Goal: Information Seeking & Learning: Learn about a topic

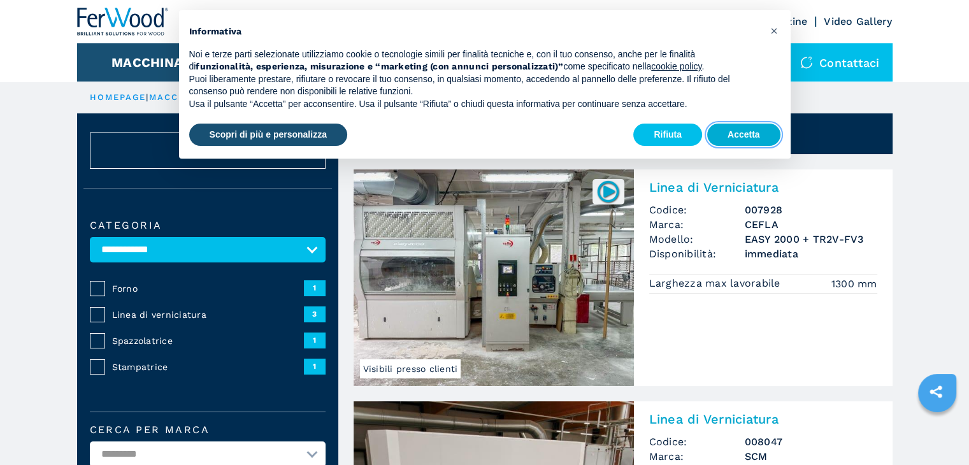
click at [766, 143] on button "Accetta" at bounding box center [743, 135] width 73 height 23
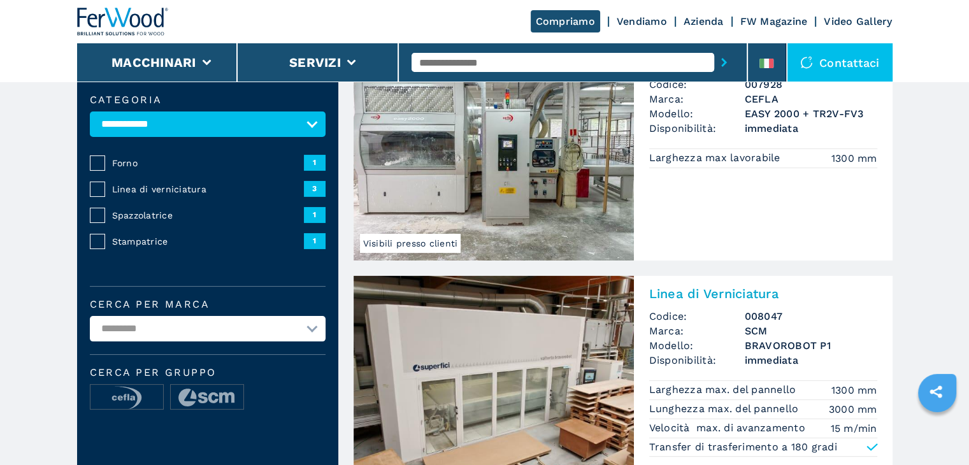
scroll to position [127, 0]
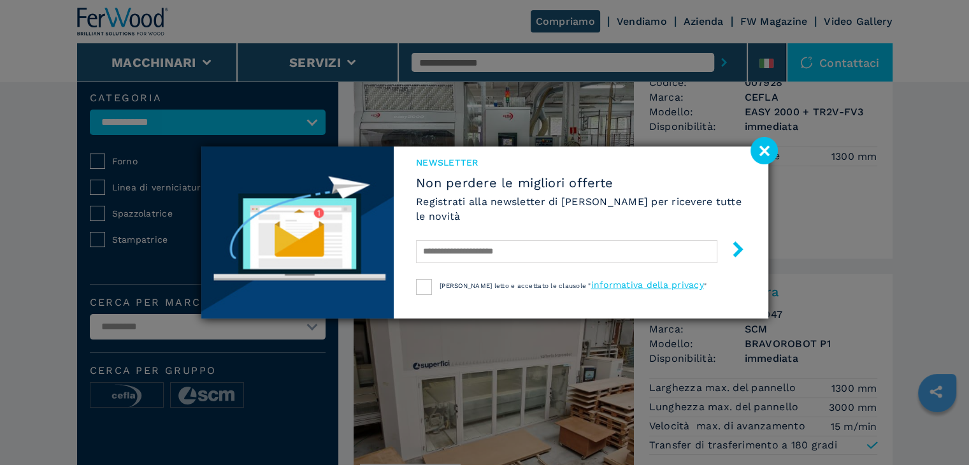
click at [763, 147] on image at bounding box center [764, 150] width 27 height 27
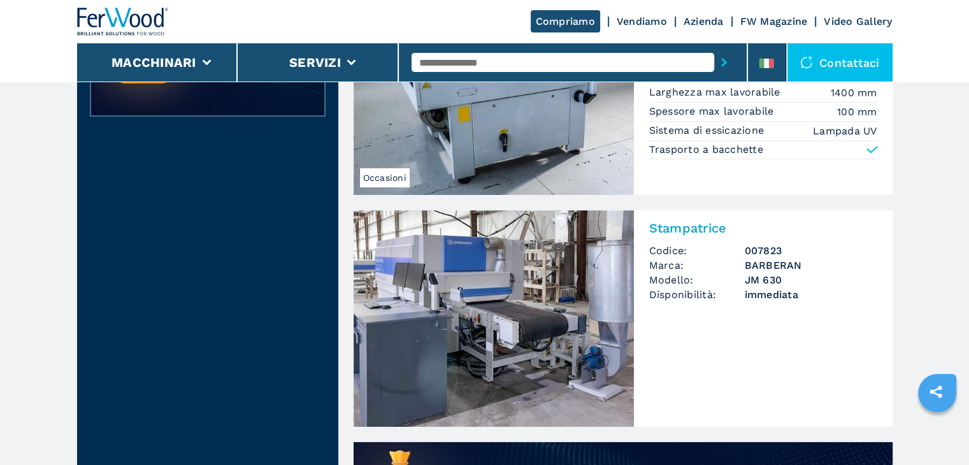
scroll to position [701, 0]
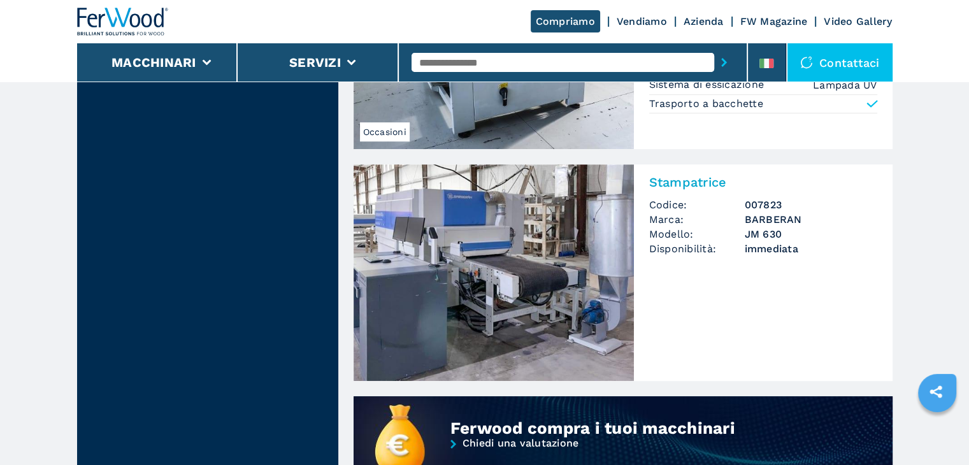
click at [546, 232] on img at bounding box center [494, 272] width 280 height 217
click at [698, 183] on h2 "Stampatrice" at bounding box center [763, 182] width 228 height 15
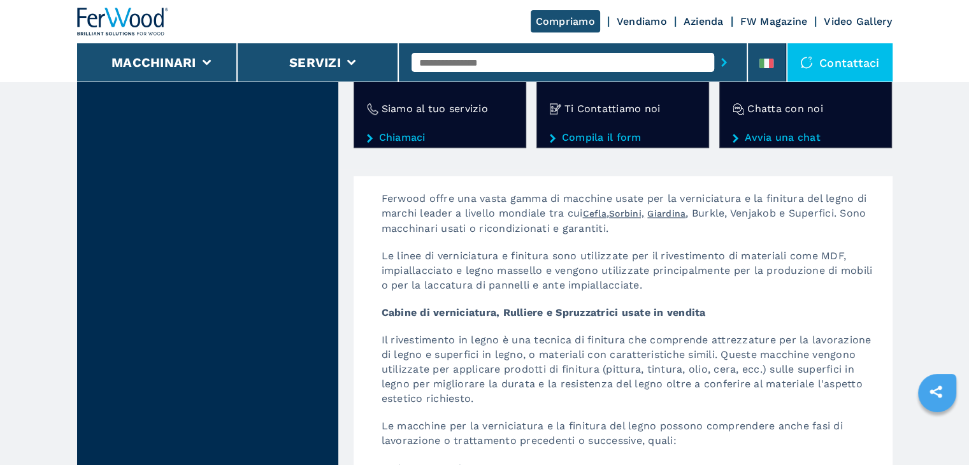
scroll to position [1848, 0]
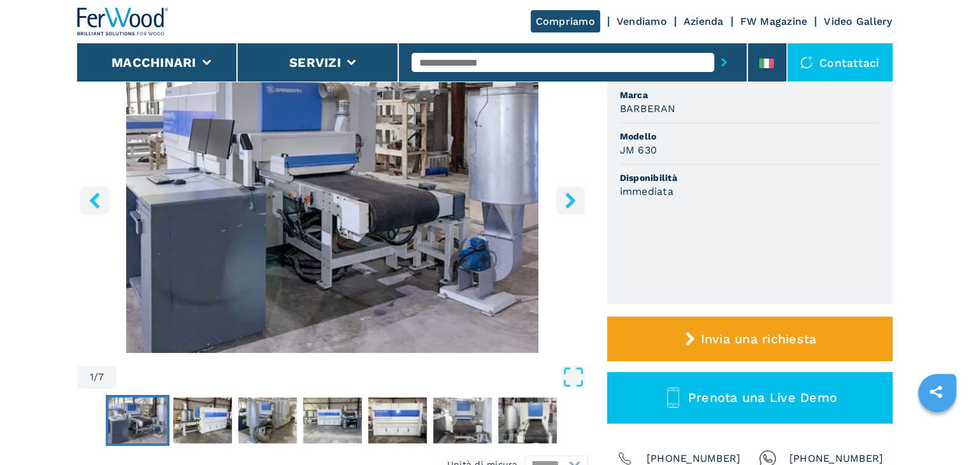
scroll to position [127, 0]
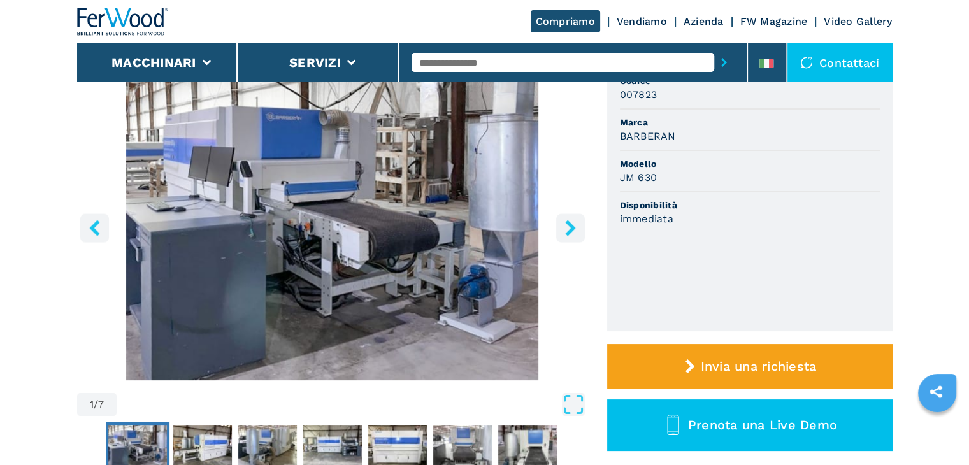
click at [567, 230] on icon "right-button" at bounding box center [571, 228] width 16 height 16
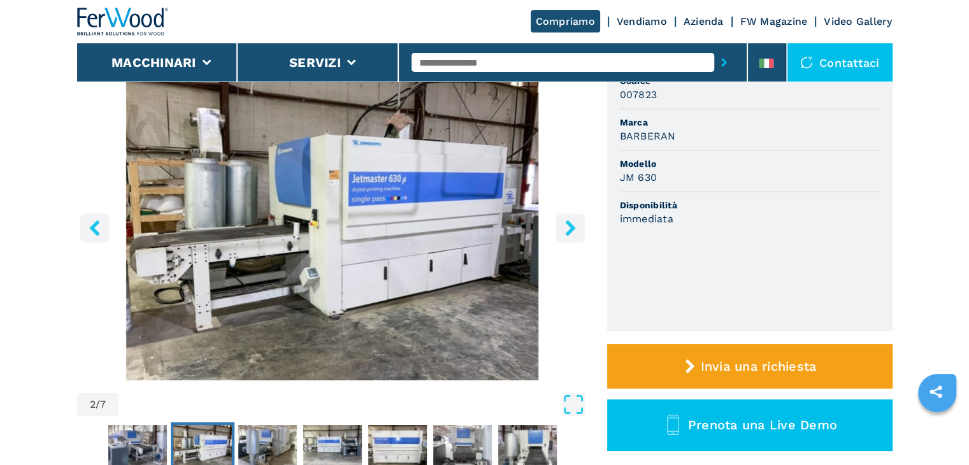
click at [567, 230] on icon "right-button" at bounding box center [571, 228] width 16 height 16
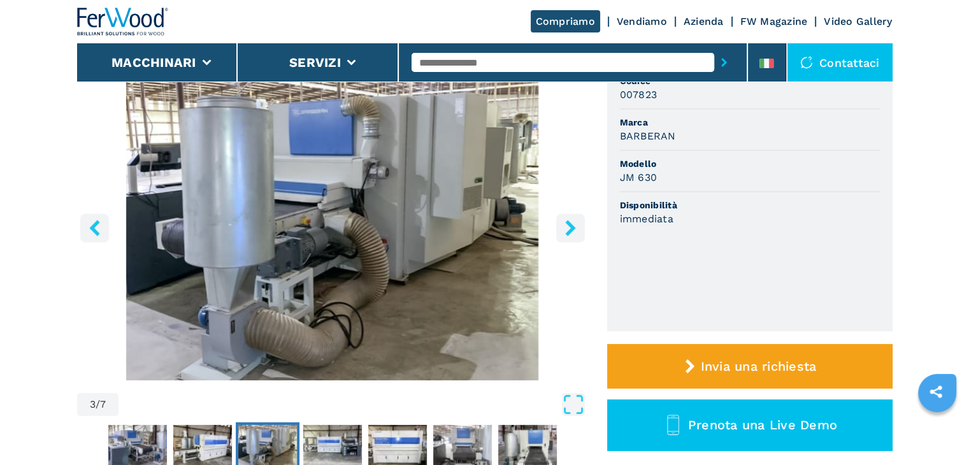
click at [567, 230] on icon "right-button" at bounding box center [571, 228] width 16 height 16
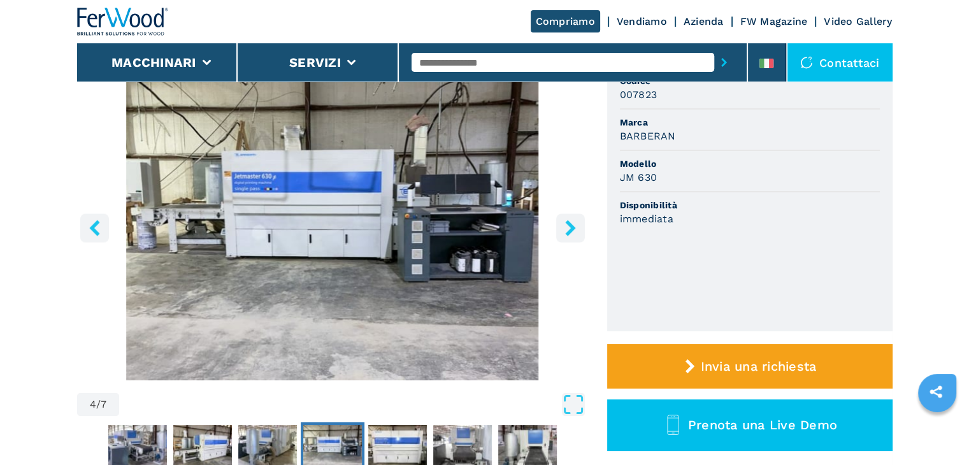
click at [567, 230] on icon "right-button" at bounding box center [571, 228] width 16 height 16
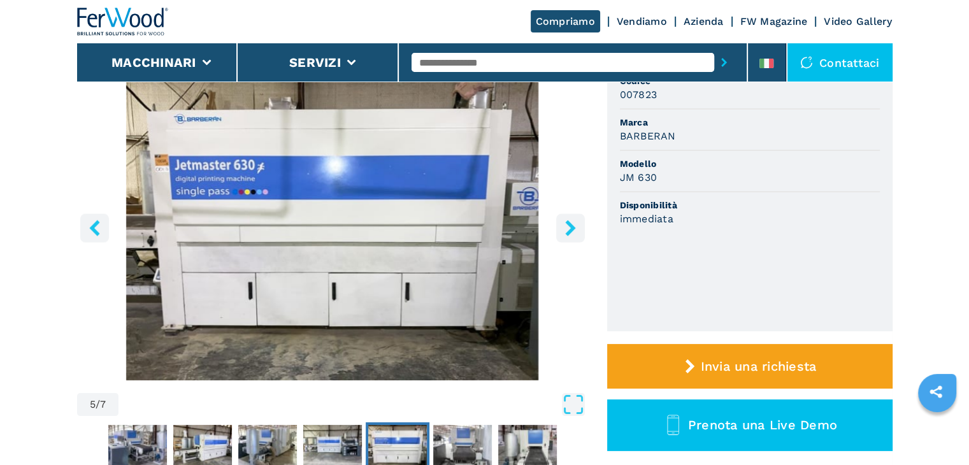
click at [567, 230] on icon "right-button" at bounding box center [571, 228] width 16 height 16
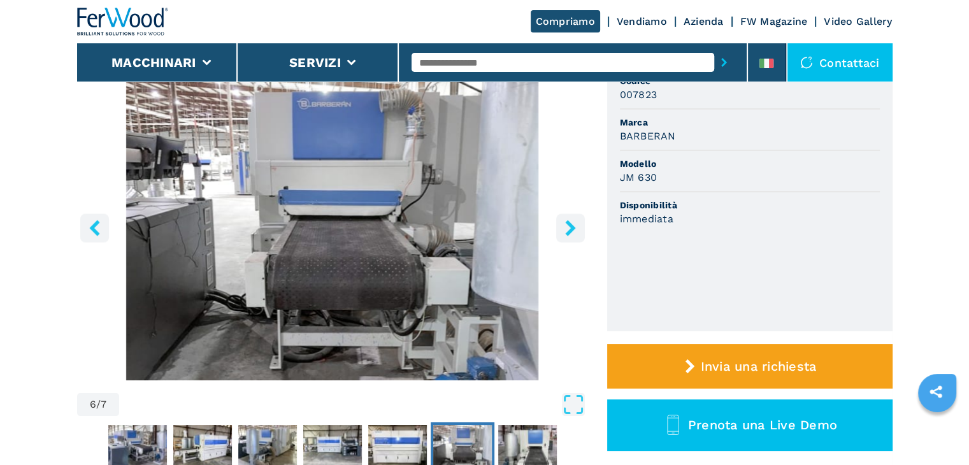
click at [567, 230] on icon "right-button" at bounding box center [571, 228] width 16 height 16
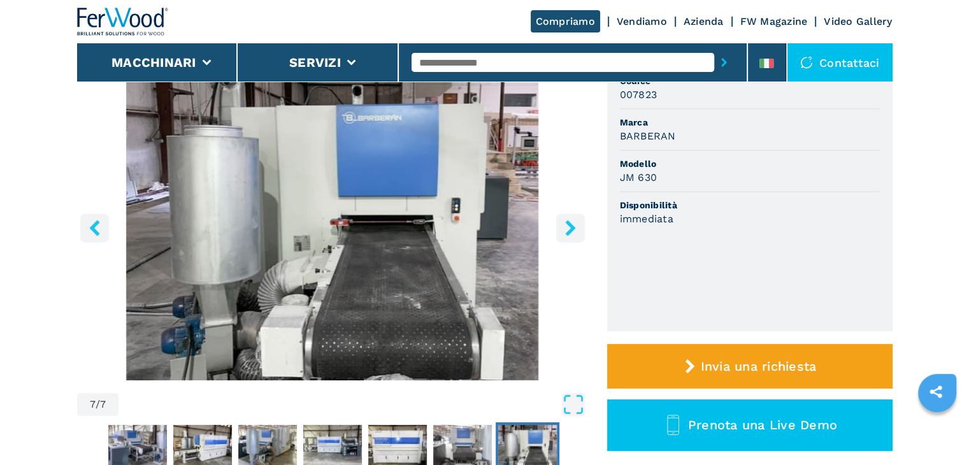
click at [567, 230] on icon "right-button" at bounding box center [571, 228] width 16 height 16
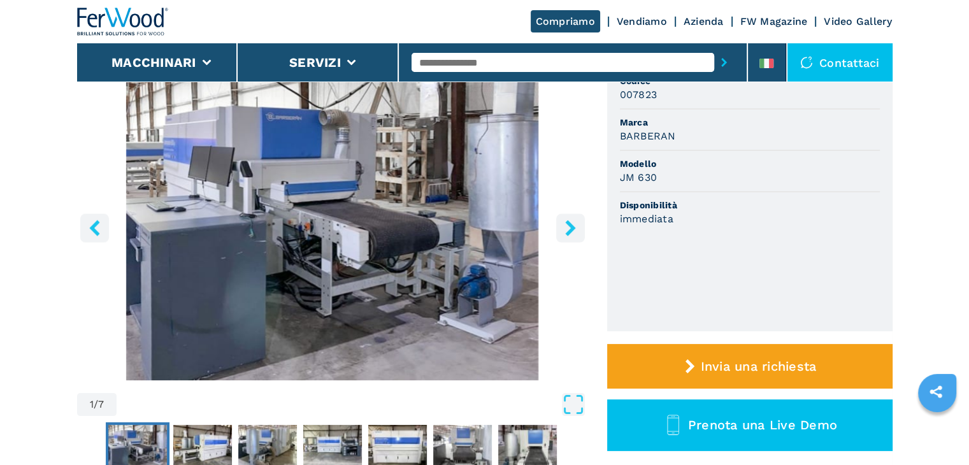
click at [567, 230] on icon "right-button" at bounding box center [571, 228] width 16 height 16
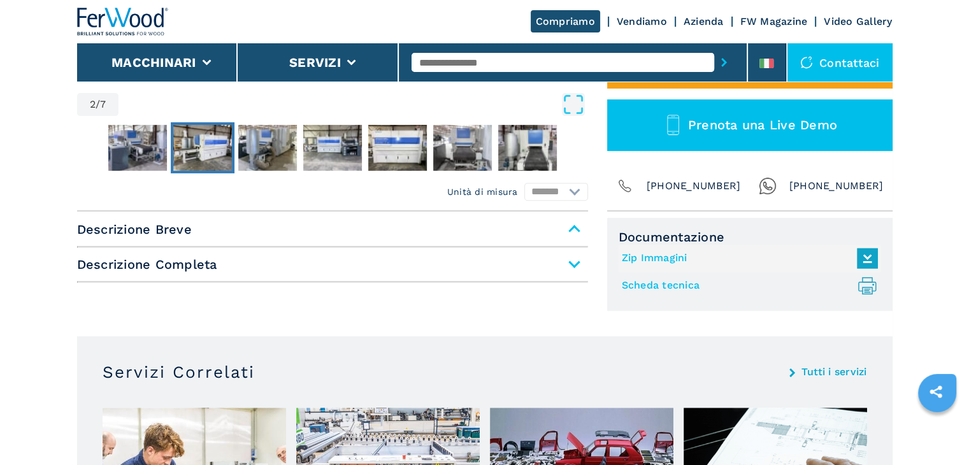
scroll to position [446, 0]
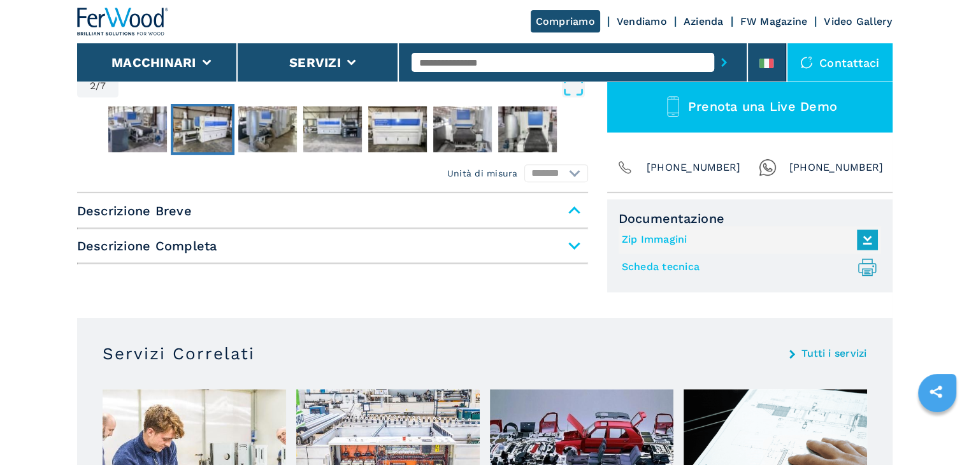
click at [571, 246] on span "Descrizione Completa" at bounding box center [332, 245] width 511 height 23
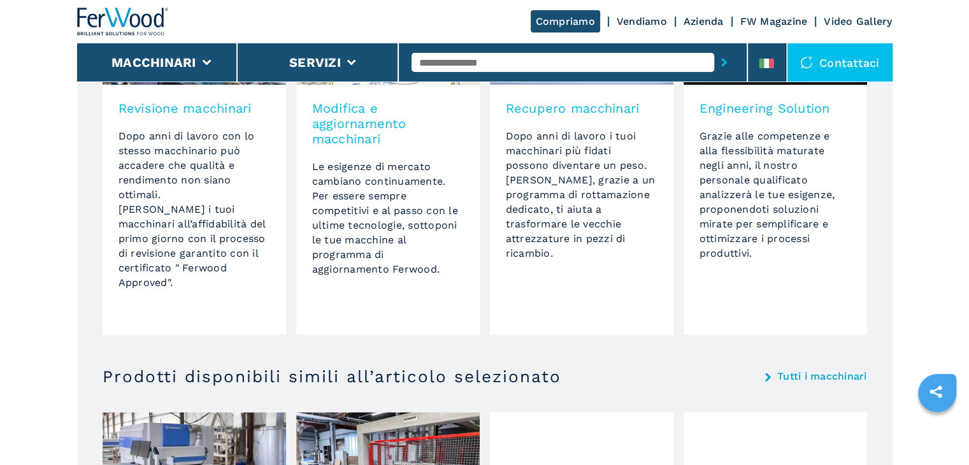
scroll to position [1083, 0]
